Goal: Communication & Community: Answer question/provide support

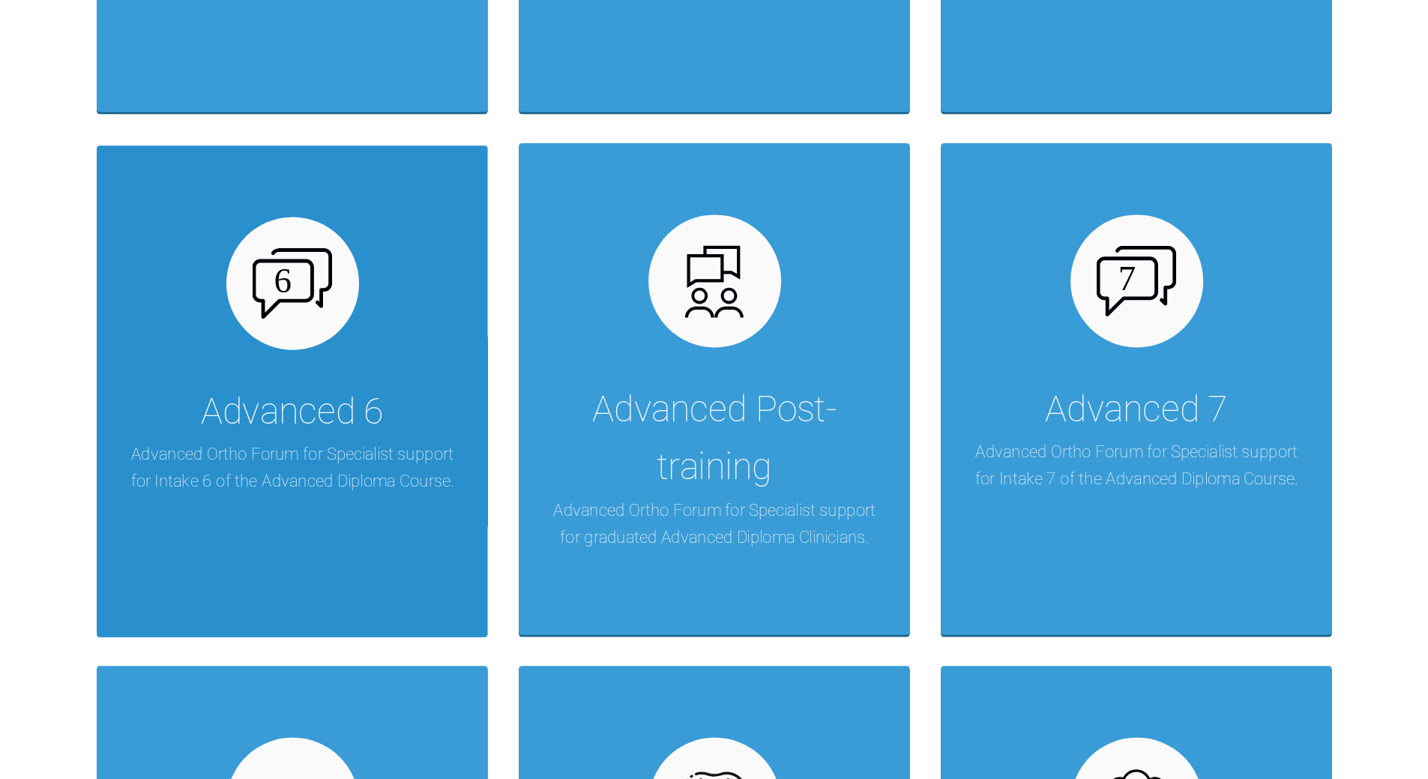
scroll to position [450, 0]
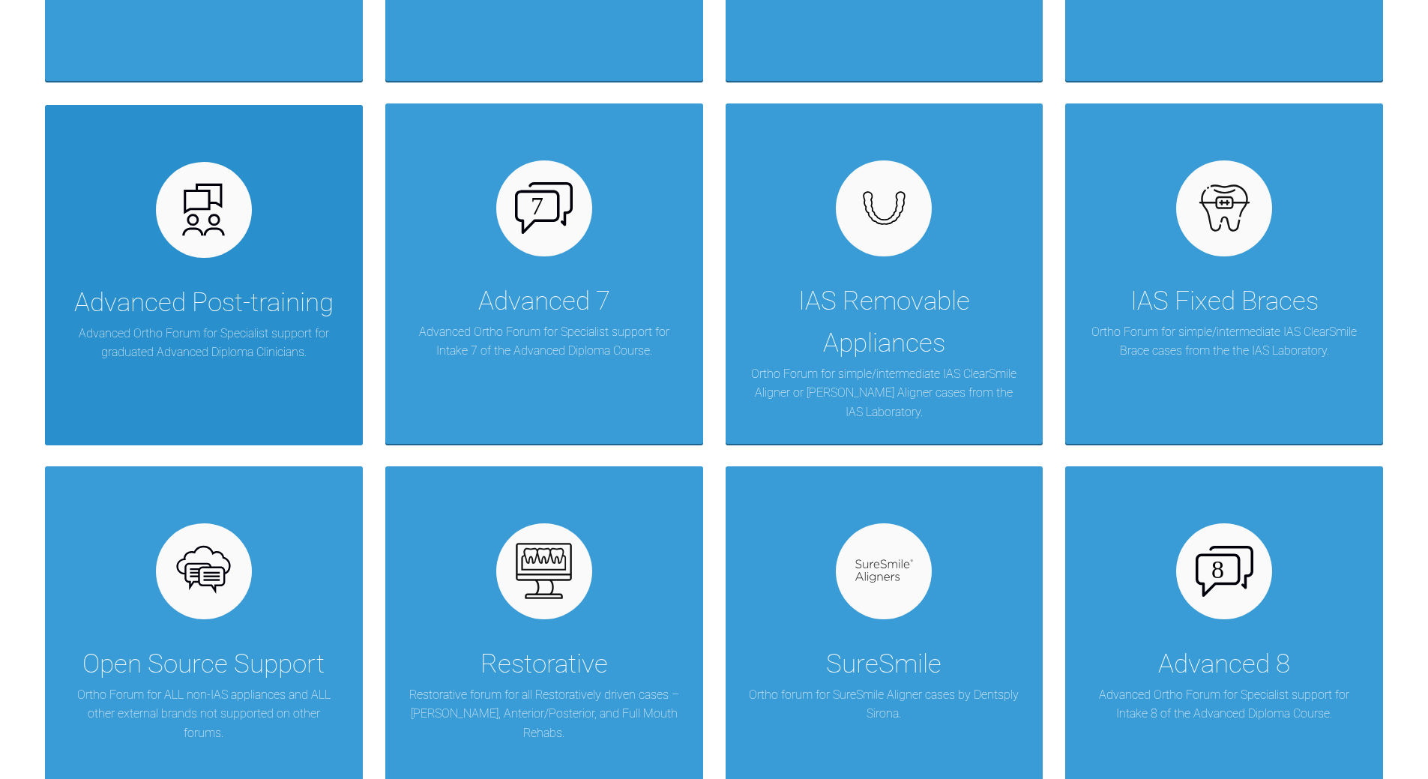
click at [205, 309] on div "Advanced Post-training" at bounding box center [203, 303] width 259 height 42
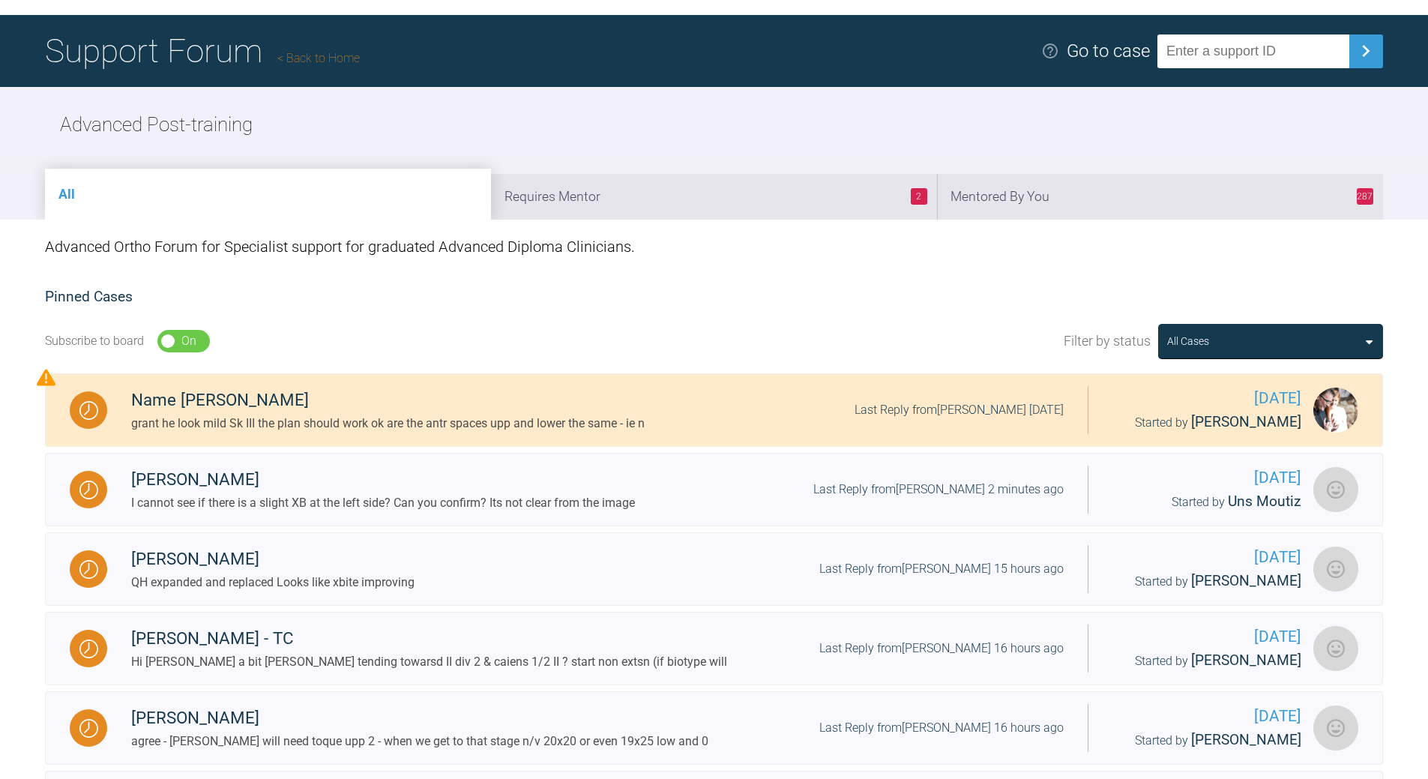
scroll to position [75, 0]
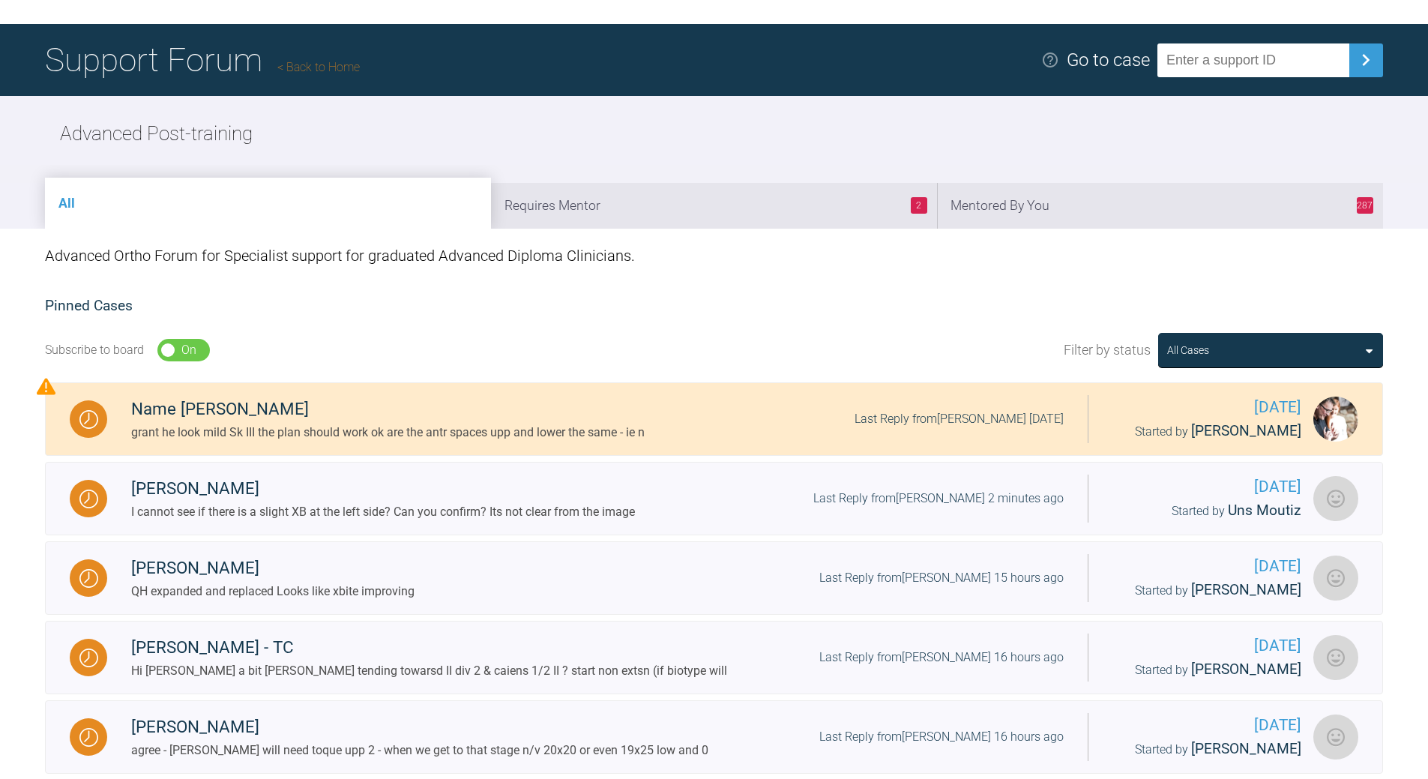
click at [982, 194] on li "287 Mentored By You" at bounding box center [1160, 206] width 446 height 46
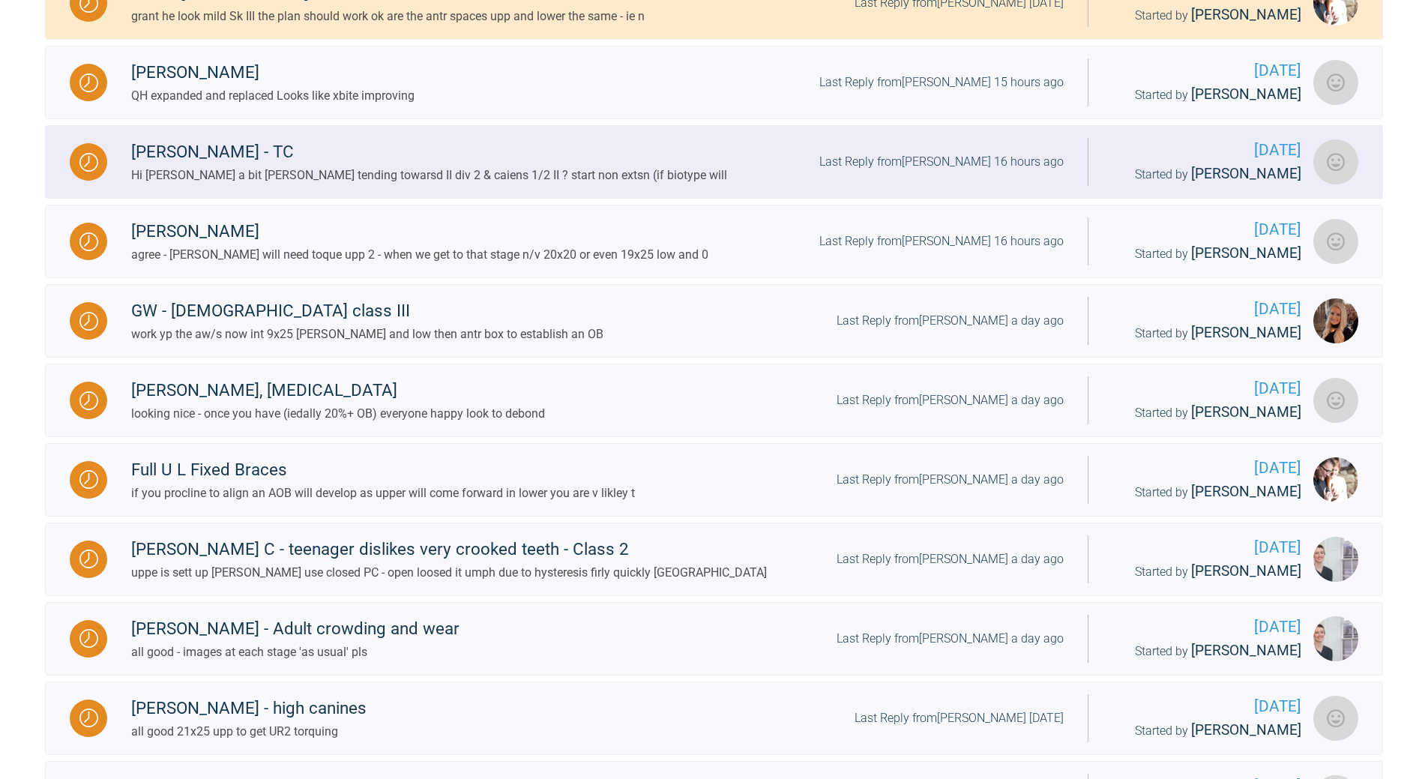
scroll to position [191, 0]
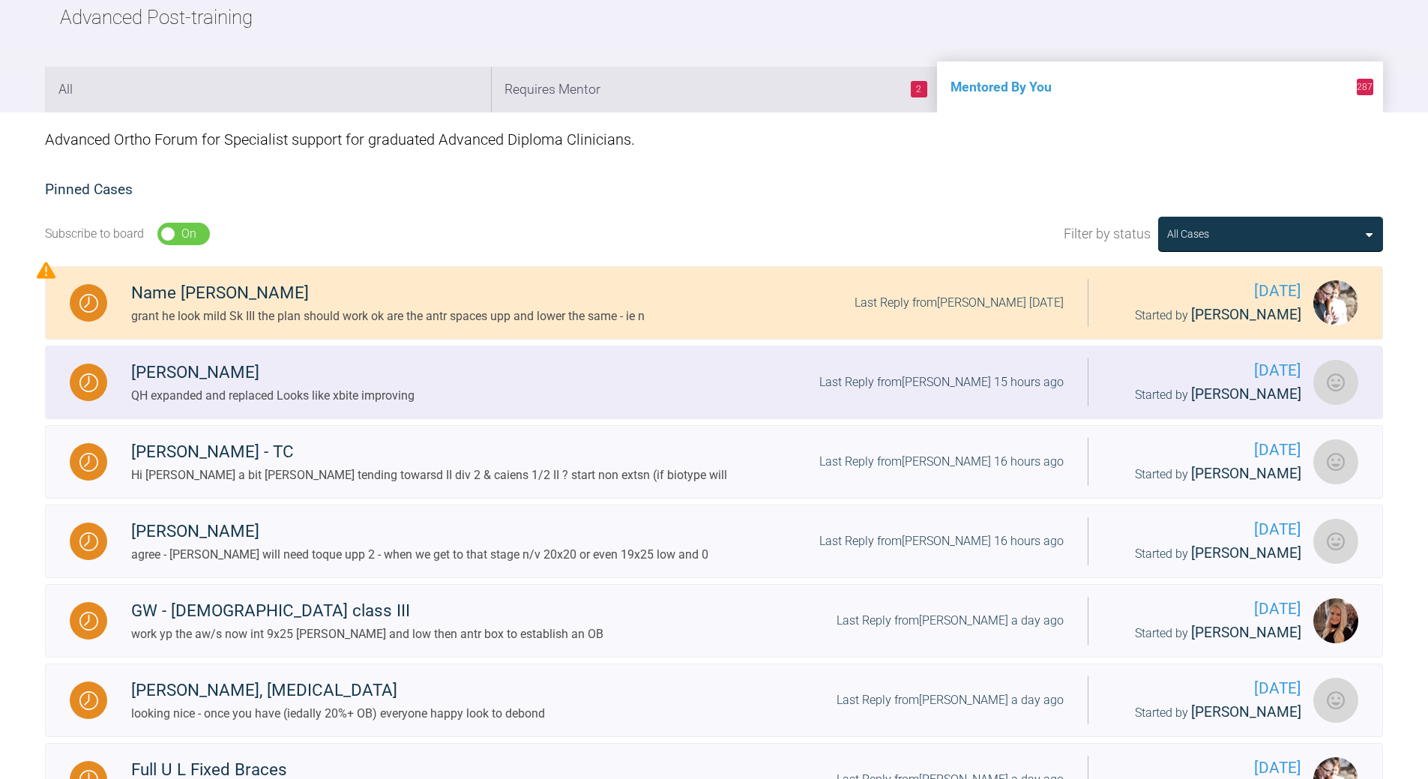
click at [928, 384] on div "Last Reply from [PERSON_NAME] 15 hours ago" at bounding box center [942, 382] width 244 height 19
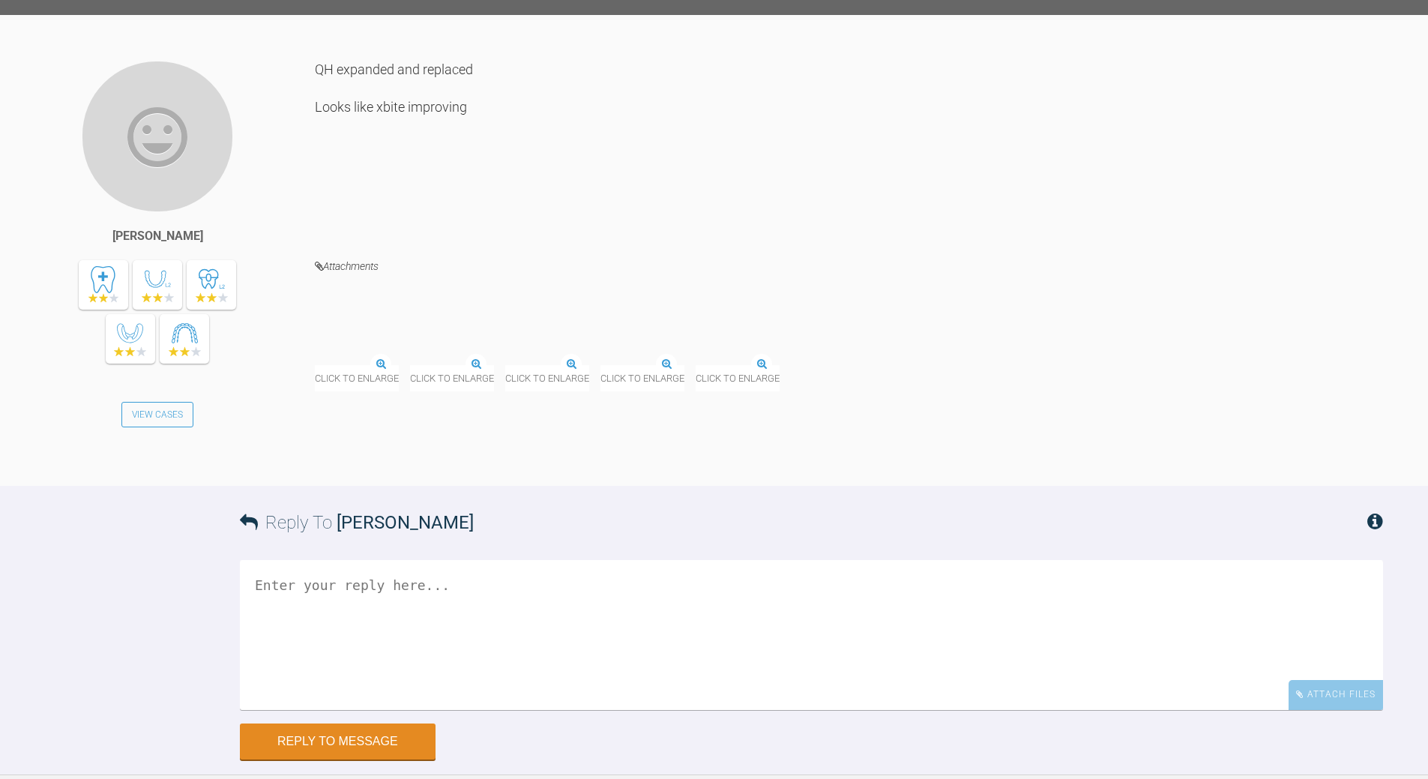
scroll to position [3940, 0]
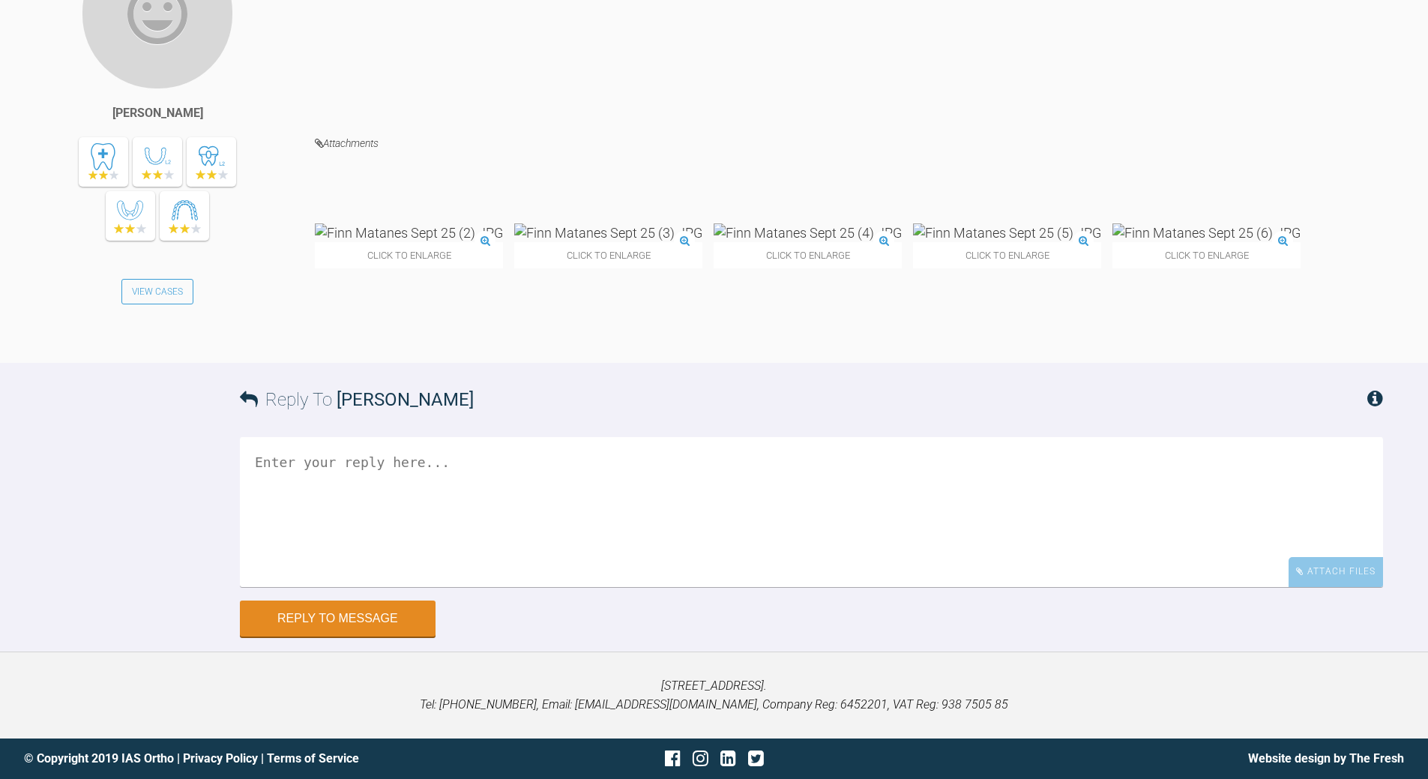
click at [400, 242] on img at bounding box center [409, 232] width 188 height 19
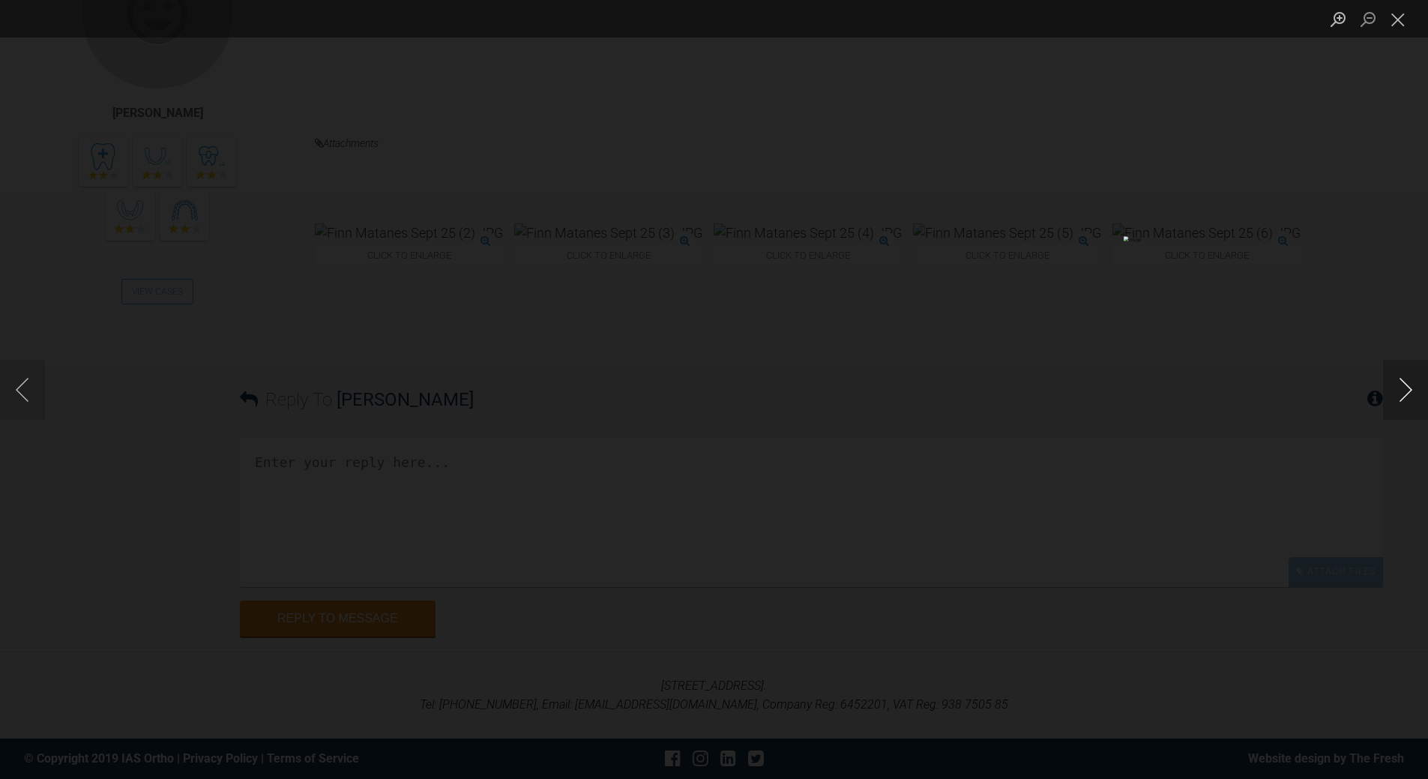
click at [982, 394] on button "Next image" at bounding box center [1405, 390] width 45 height 60
click at [982, 16] on button "Close lightbox" at bounding box center [1398, 19] width 30 height 26
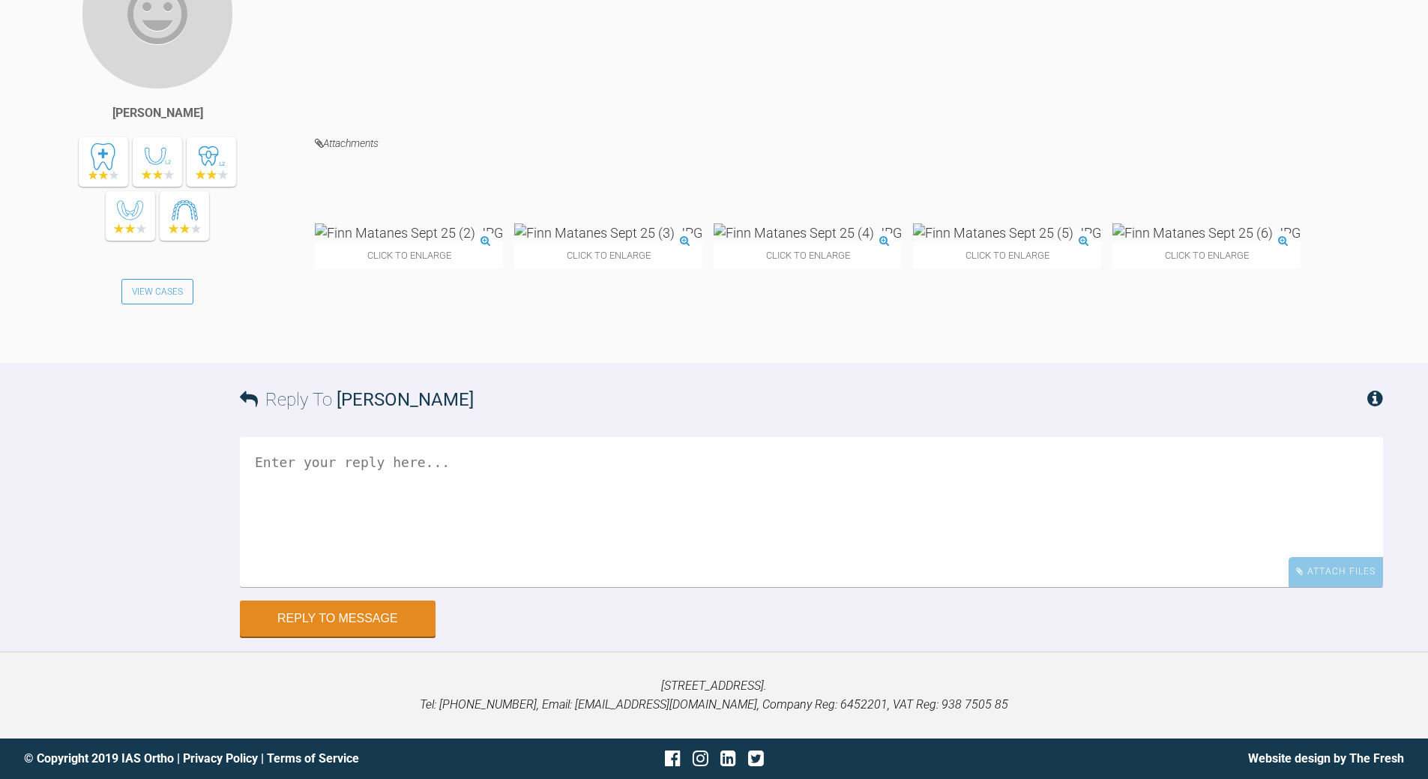
click at [463, 555] on textarea at bounding box center [812, 512] width 1144 height 150
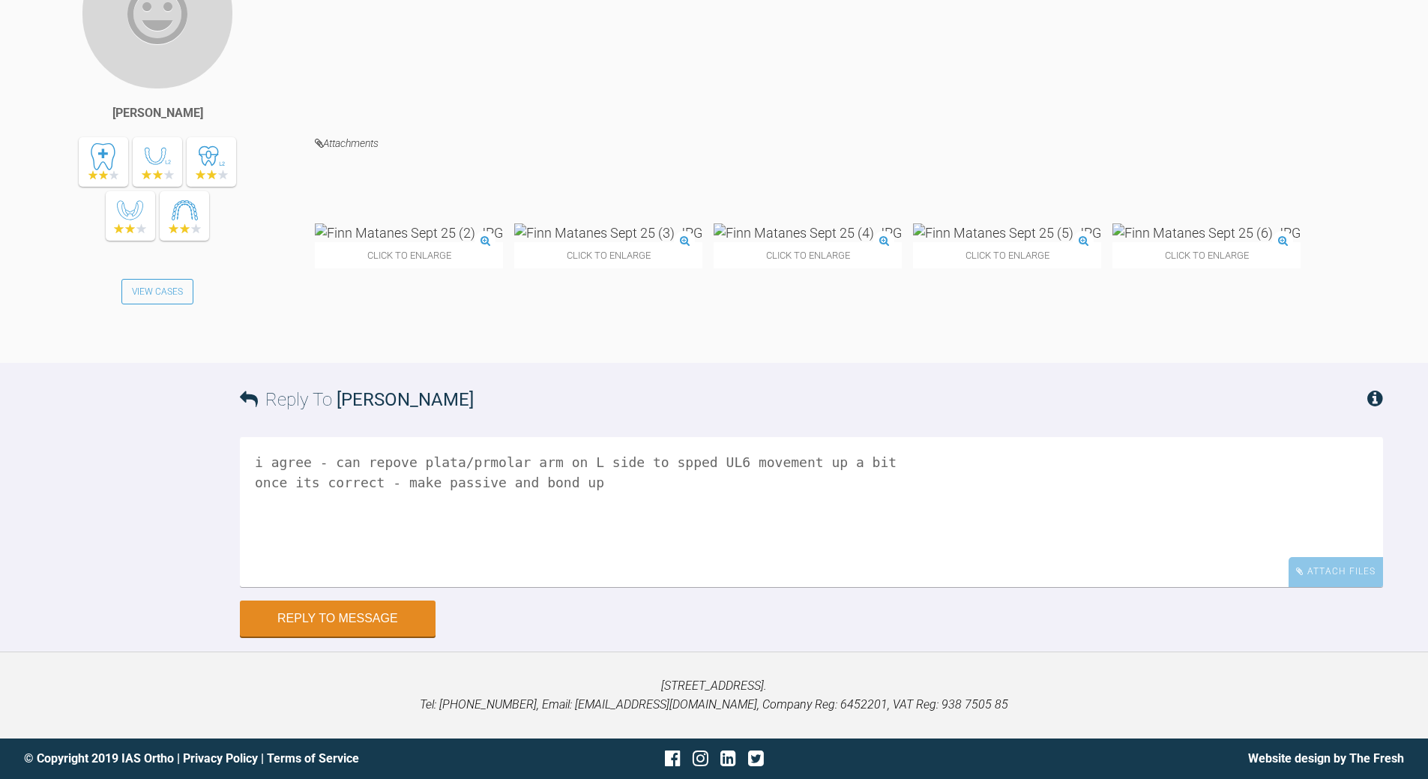
click at [384, 553] on textarea "i agree - can repove plata/prmolar arm on L side to spped UL6 movement up a bit…" at bounding box center [812, 512] width 1144 height 150
drag, startPoint x: 445, startPoint y: 544, endPoint x: 455, endPoint y: 537, distance: 12.9
click at [447, 543] on textarea "i agree - can remove plata/prmolar arm on L side to spped UL6 movement up a bit…" at bounding box center [812, 512] width 1144 height 150
click at [877, 553] on textarea "i agree - can remove platal/premolar arm on L side to spped UL6 movement up a b…" at bounding box center [812, 512] width 1144 height 150
drag, startPoint x: 329, startPoint y: 550, endPoint x: 340, endPoint y: 538, distance: 16.4
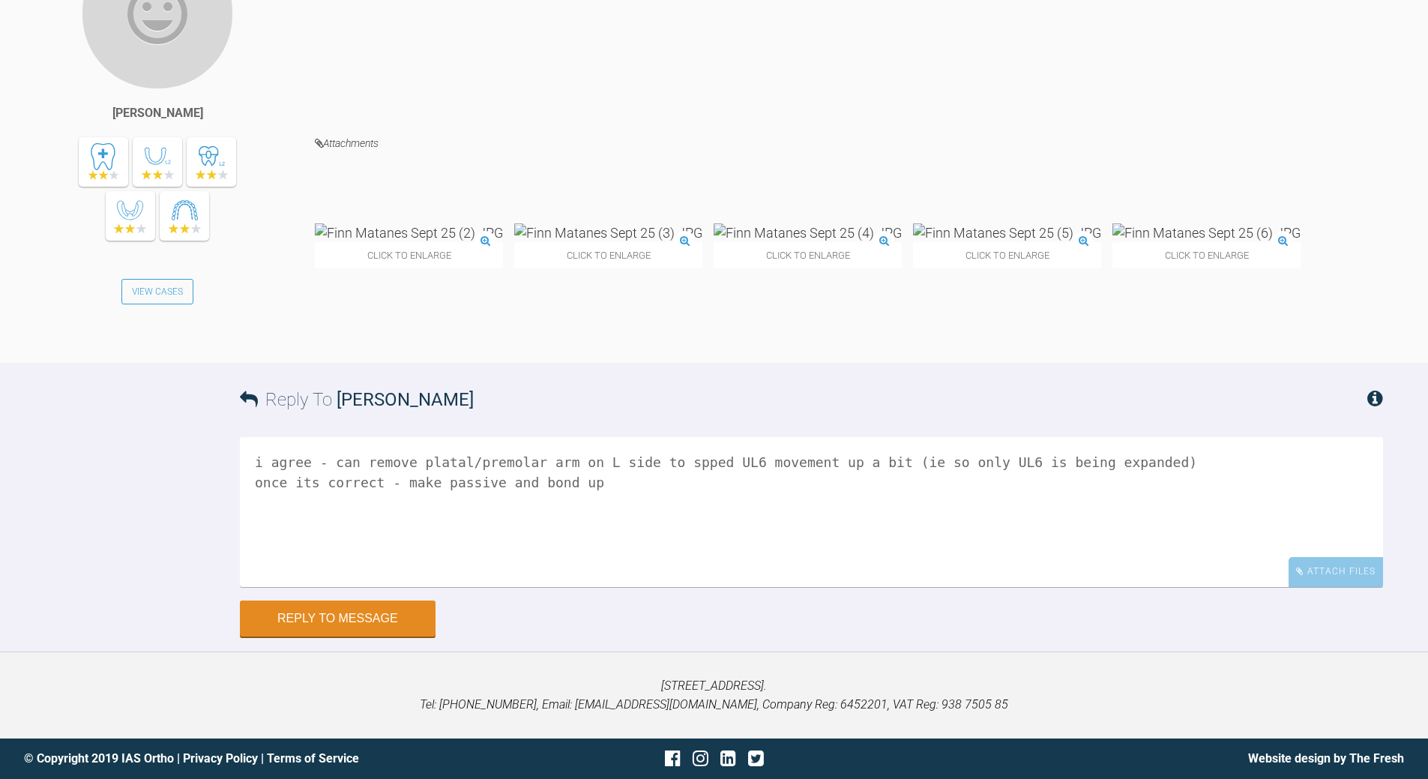
click at [332, 547] on textarea "i agree - can remove platal/premolar arm on L side to spped UL6 movement up a b…" at bounding box center [812, 512] width 1144 height 150
click at [429, 562] on textarea "i agree - n/v can remove platal/premolar arm on L side to spped UL6 movement up…" at bounding box center [812, 512] width 1144 height 150
type textarea "i agree - n/v can remove platal/premolar arm on L side to spped UL6 movement up…"
click at [393, 562] on button "Reply to Message" at bounding box center [338, 620] width 196 height 36
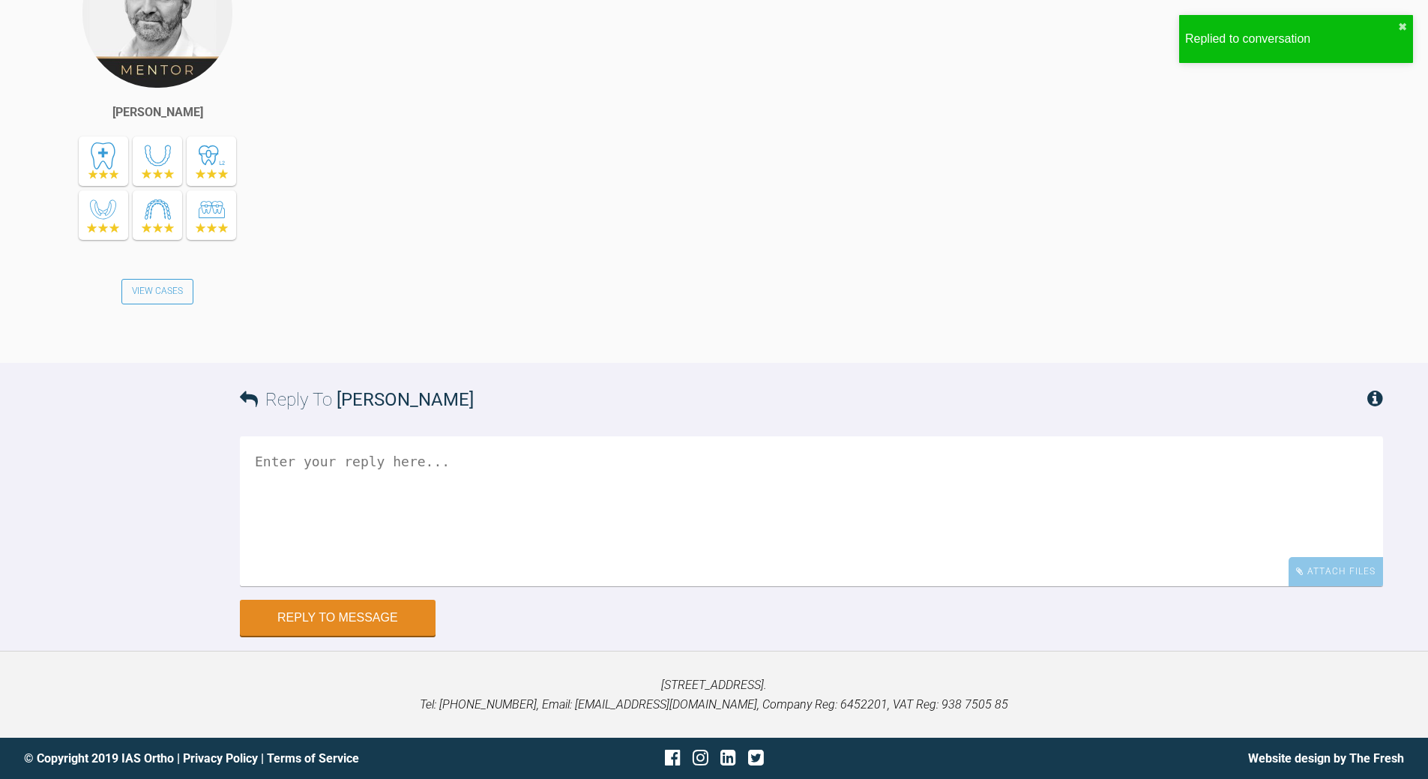
scroll to position [4598, 0]
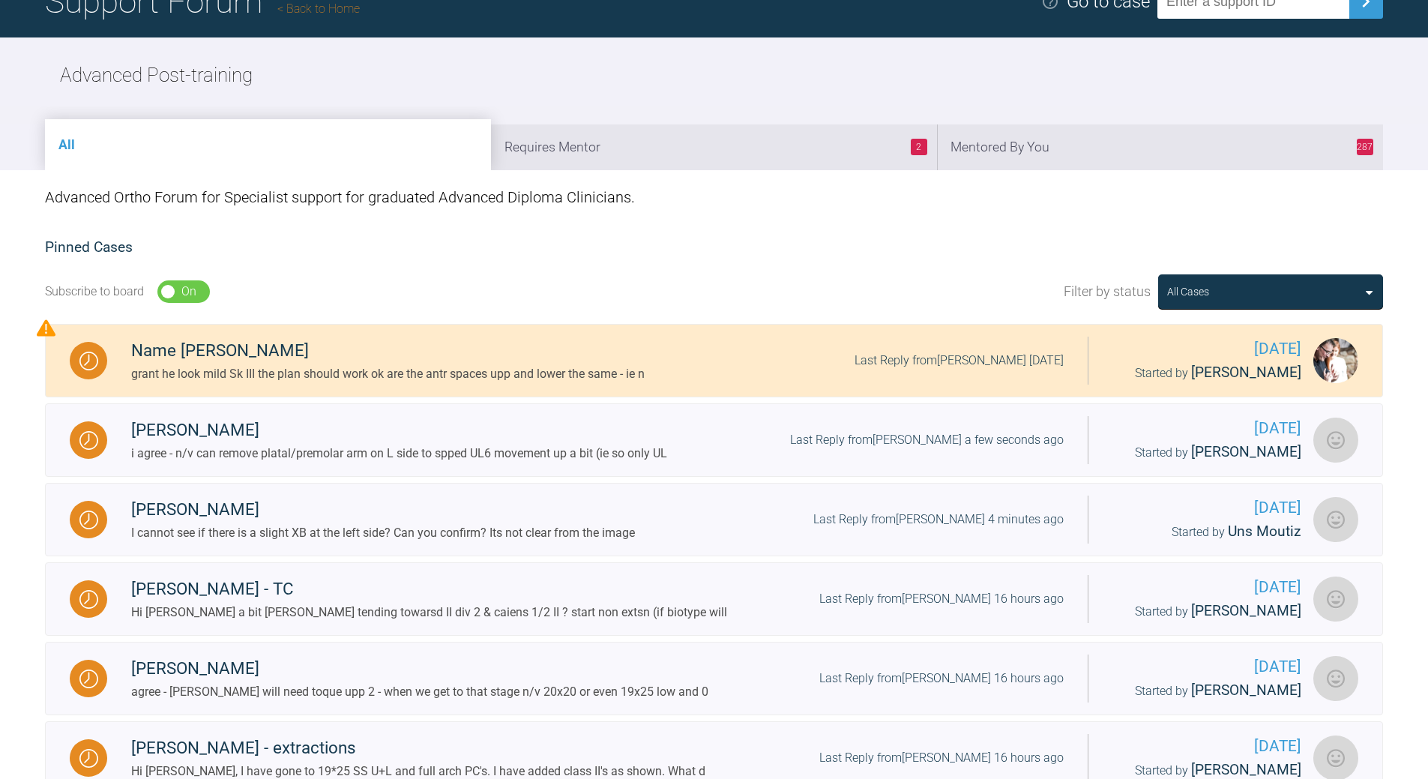
scroll to position [116, 0]
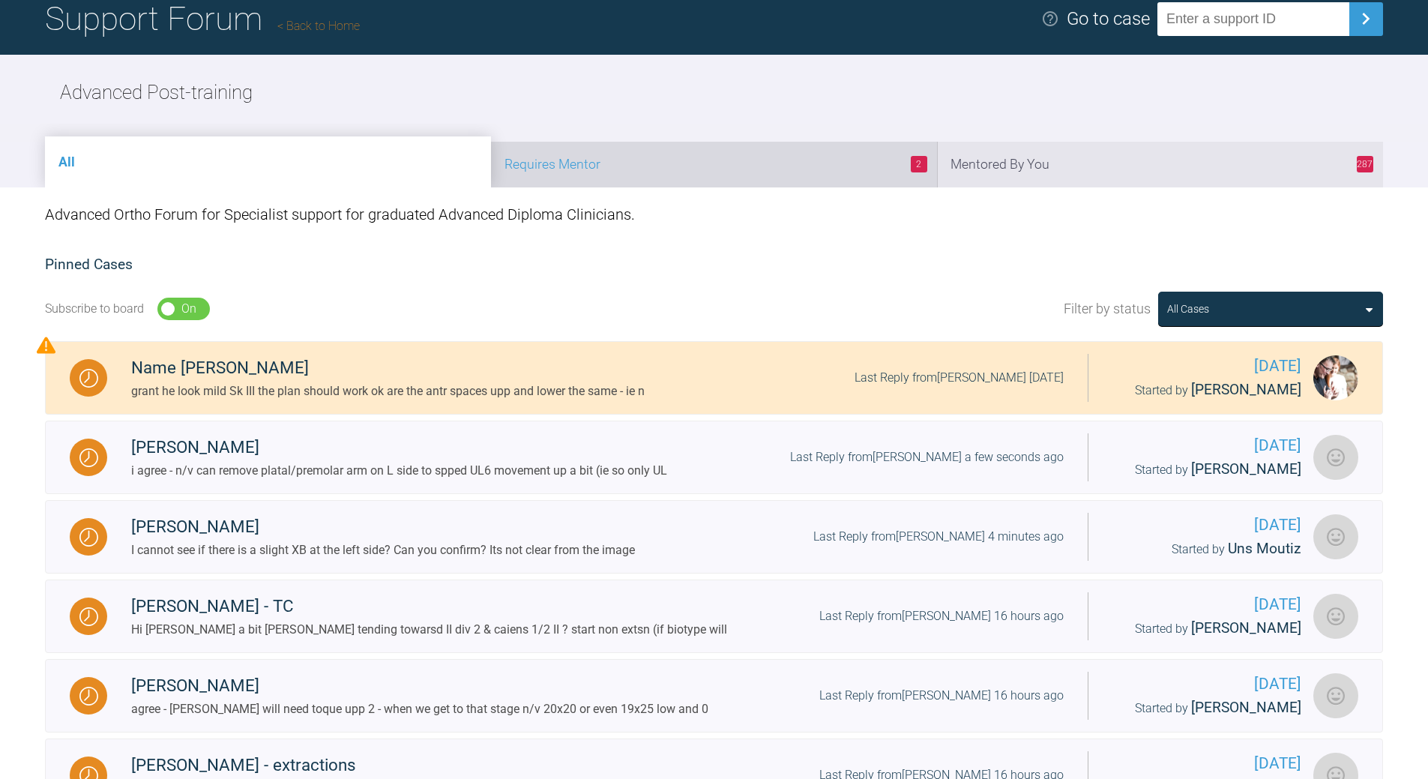
click at [631, 148] on li "2 Requires Mentor" at bounding box center [714, 165] width 446 height 46
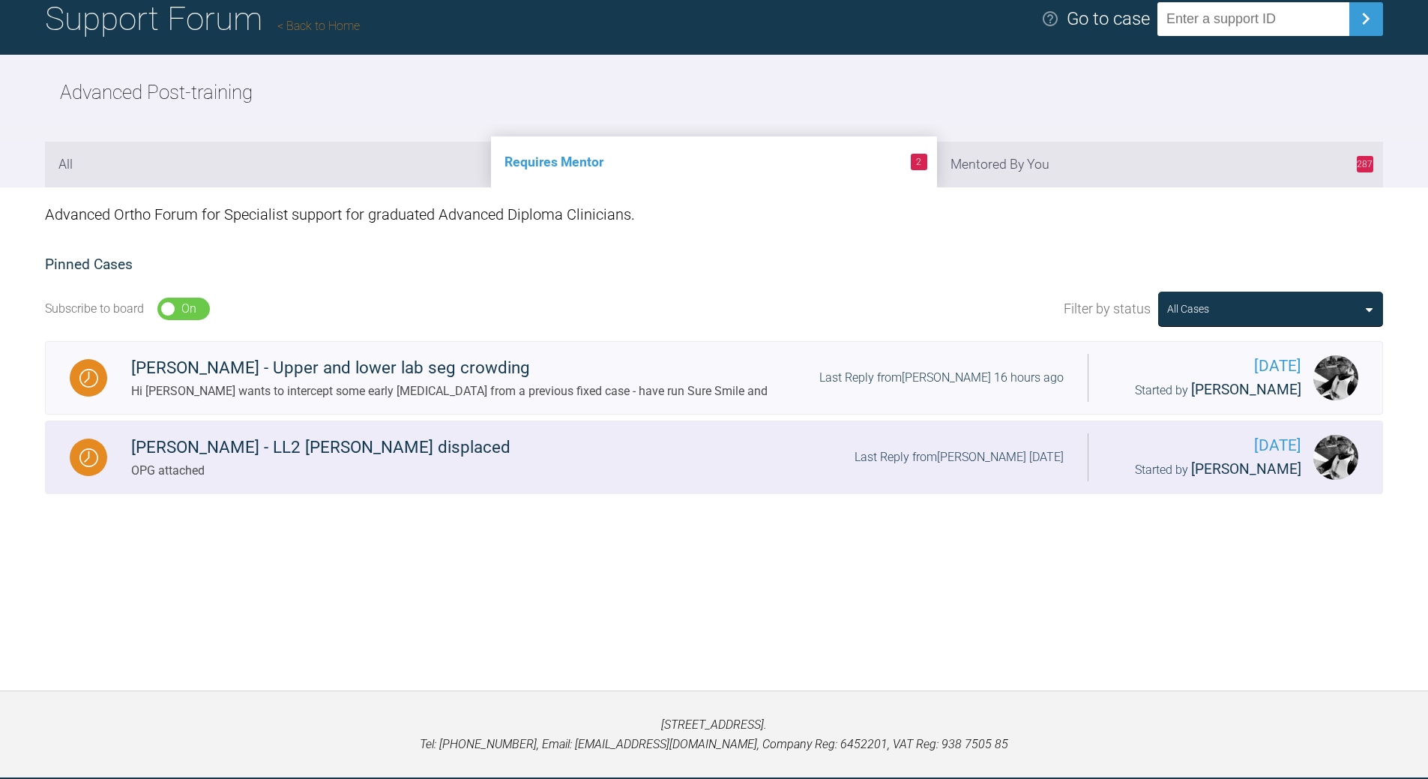
click at [525, 441] on div "[PERSON_NAME] - LL2 [PERSON_NAME] displaced OPG attached Last Reply from [PERSO…" at bounding box center [597, 457] width 981 height 46
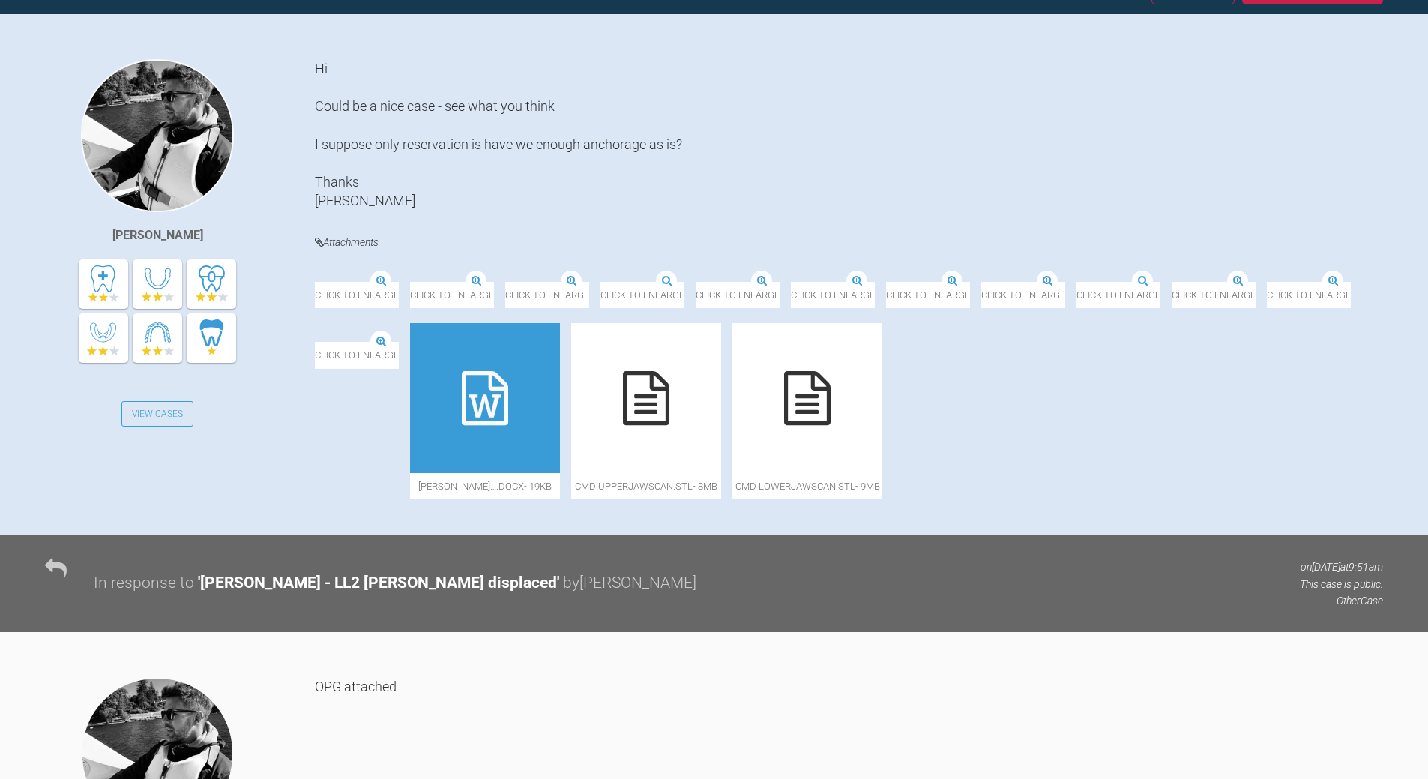
scroll to position [266, 0]
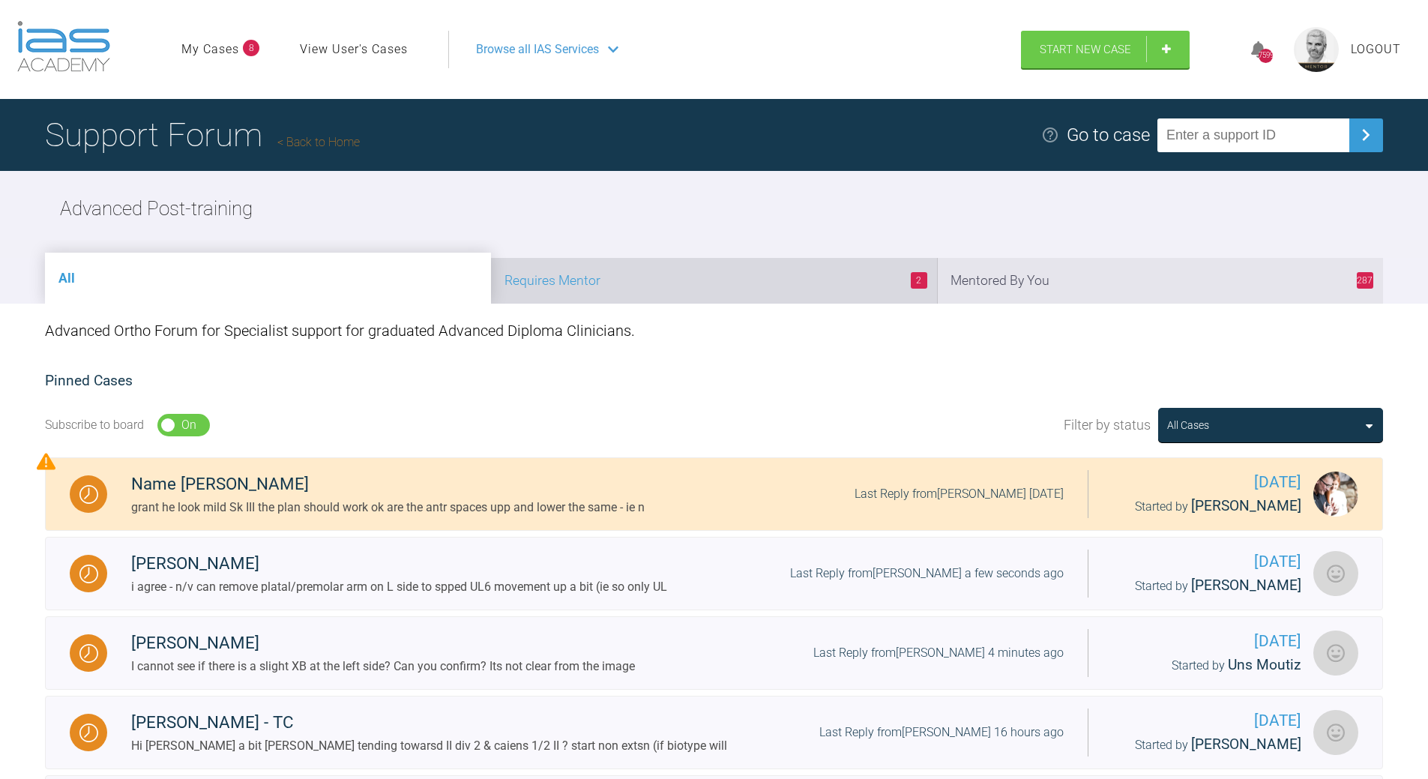
click at [737, 280] on li "2 Requires Mentor" at bounding box center [714, 281] width 446 height 46
